Goal: Information Seeking & Learning: Learn about a topic

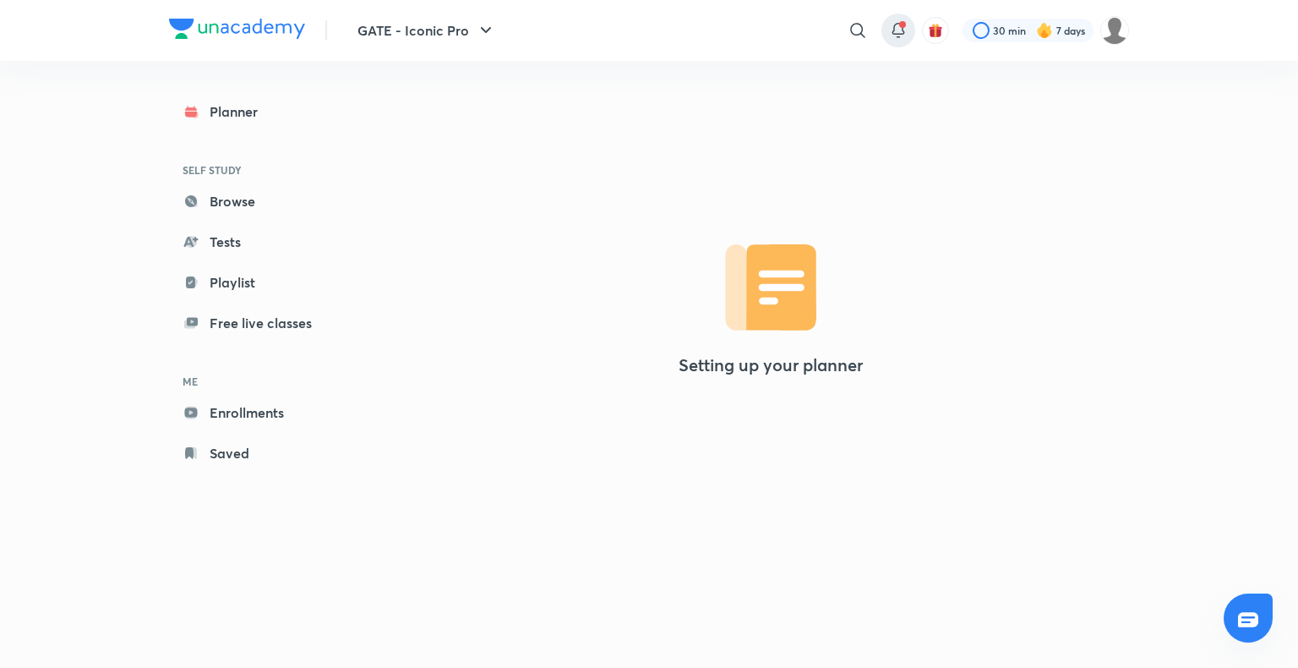
click at [900, 29] on icon at bounding box center [898, 30] width 20 height 20
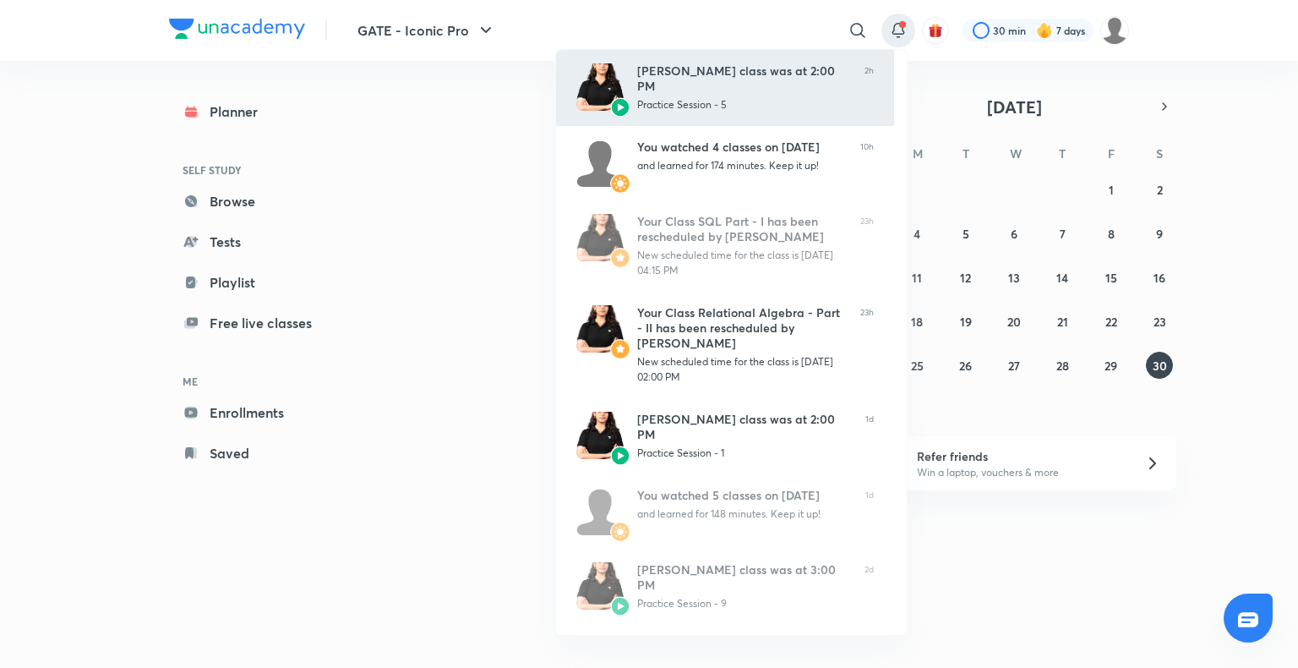
click at [805, 79] on div "Sanskriti Mishra’s class was at 2:00 PM" at bounding box center [744, 78] width 214 height 30
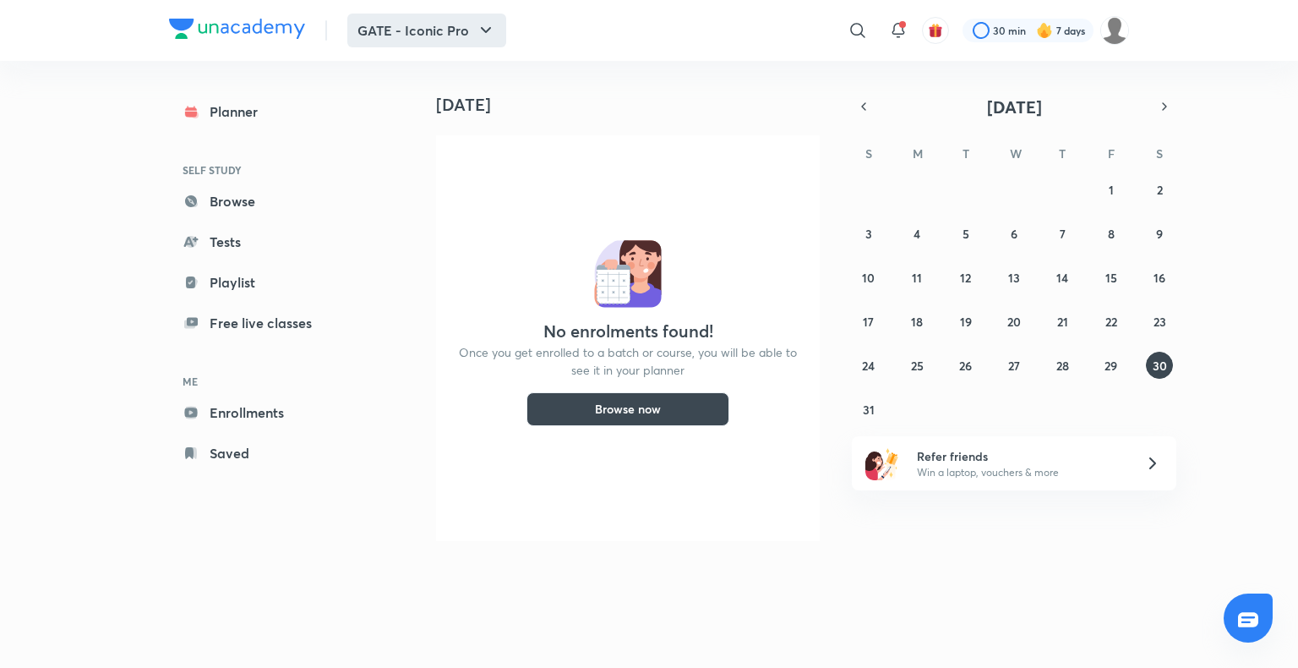
click at [471, 42] on button "GATE - Iconic Pro" at bounding box center [426, 31] width 159 height 34
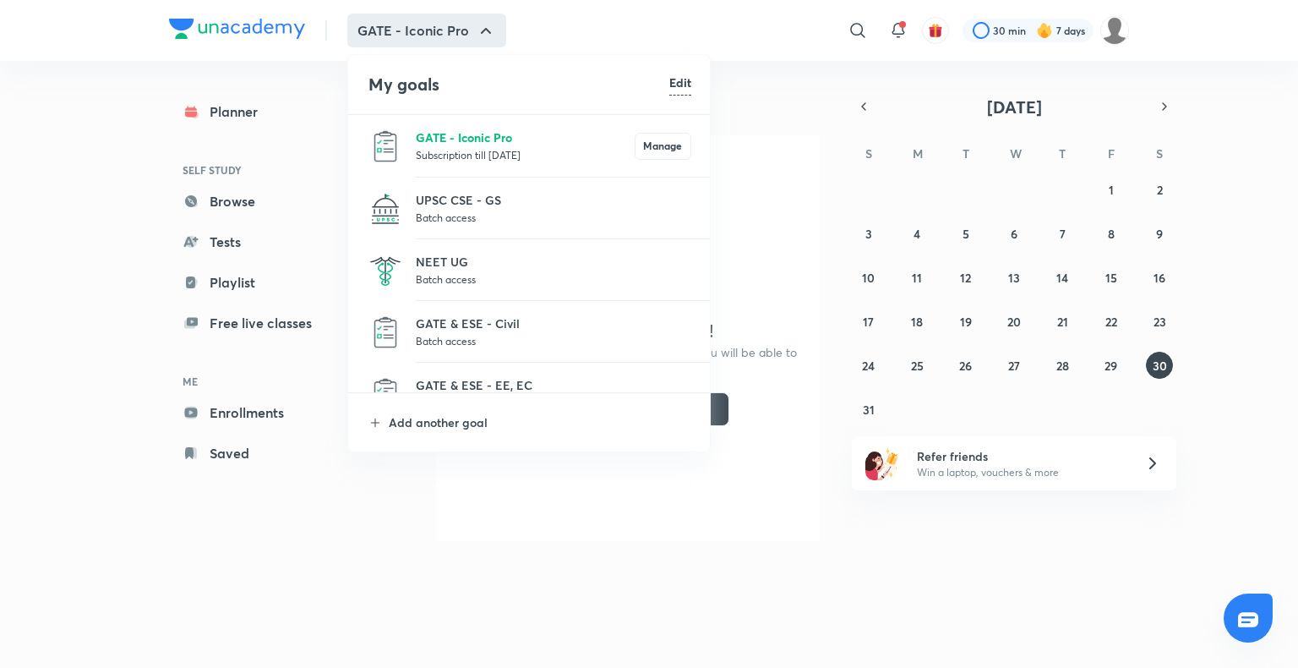
scroll to position [155, 0]
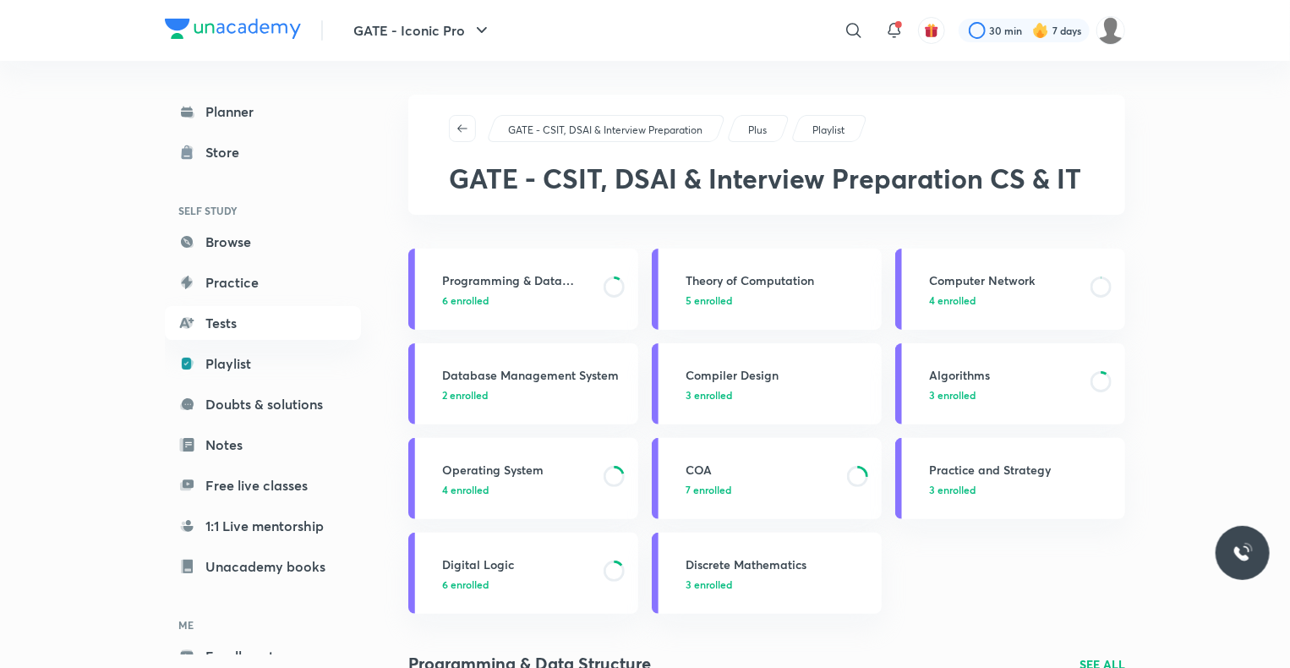
click at [516, 118] on div "GATE - CSIT, DSAI & Interview Preparation" at bounding box center [606, 128] width 240 height 27
click at [517, 283] on h3 "Programming & Data Structure" at bounding box center [517, 280] width 151 height 18
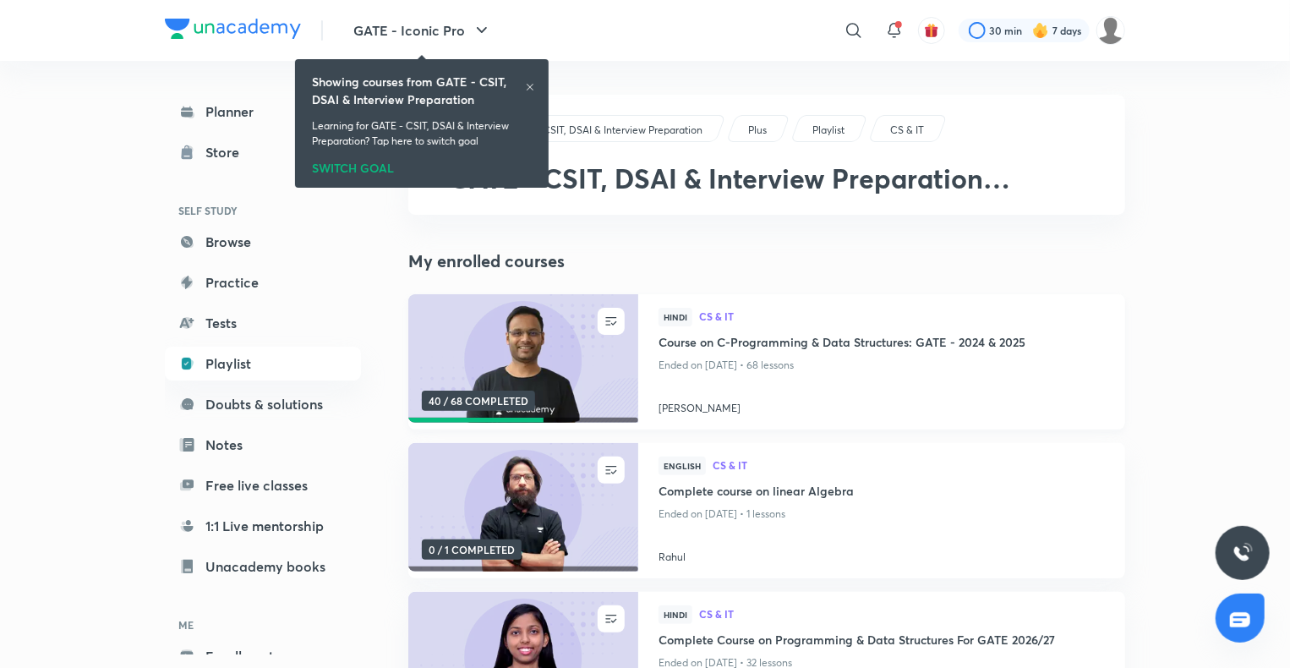
click at [717, 340] on h4 "Course on C-Programming & Data Structures: GATE - 2024 & 2025" at bounding box center [881, 343] width 446 height 21
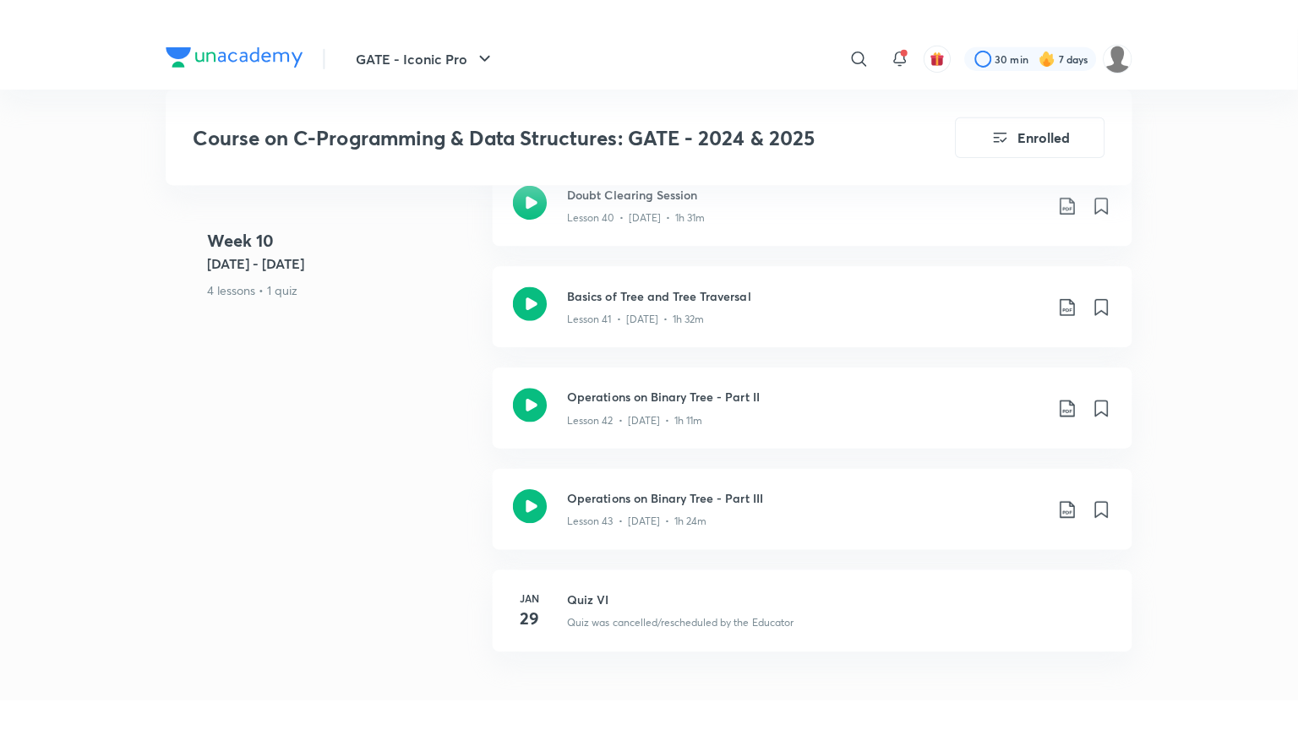
scroll to position [5980, 0]
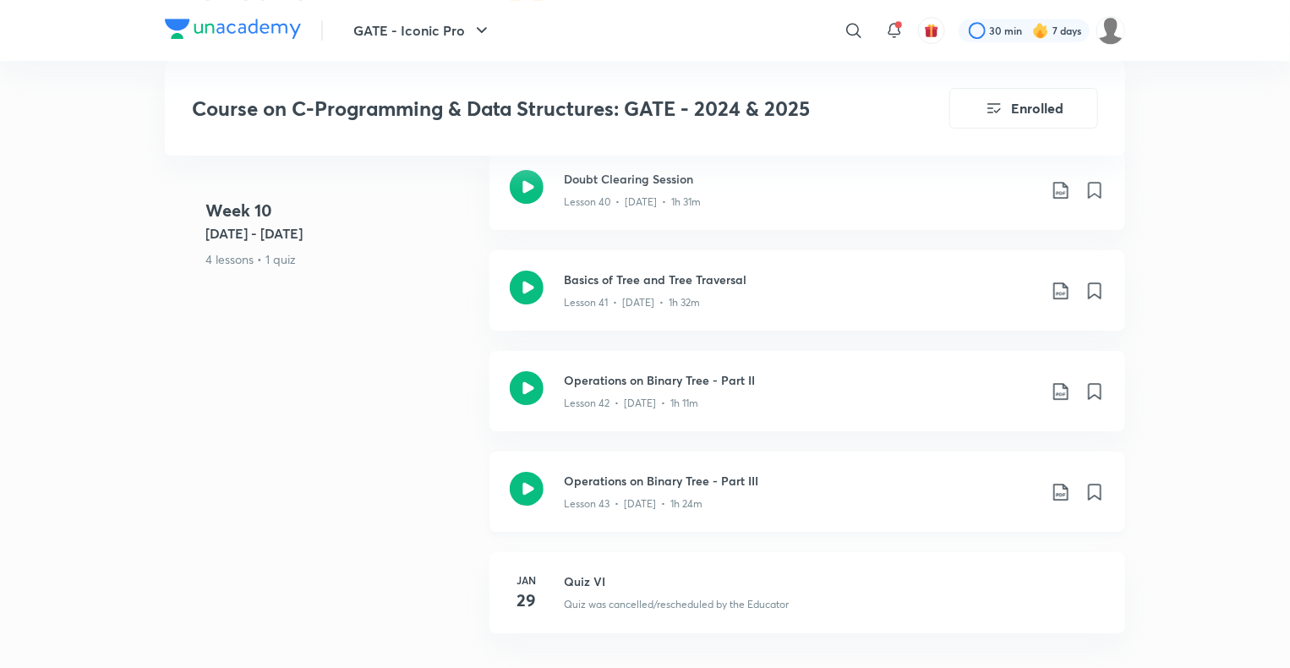
click at [684, 485] on h3 "Operations on Binary Tree - Part III" at bounding box center [800, 481] width 473 height 18
